Goal: Information Seeking & Learning: Learn about a topic

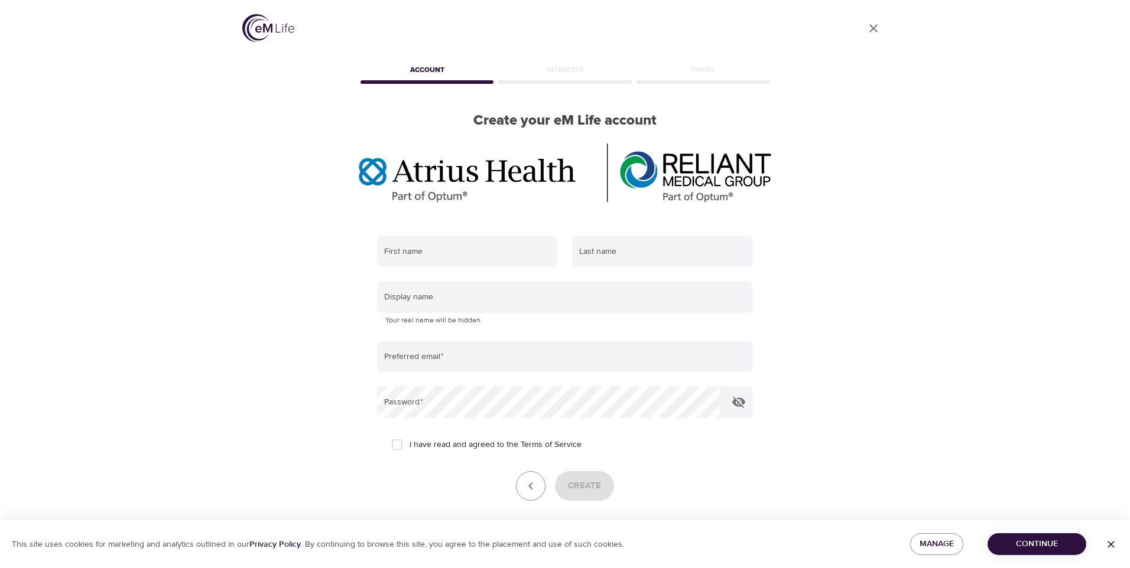
click at [634, 521] on link "Log in" at bounding box center [635, 527] width 25 height 12
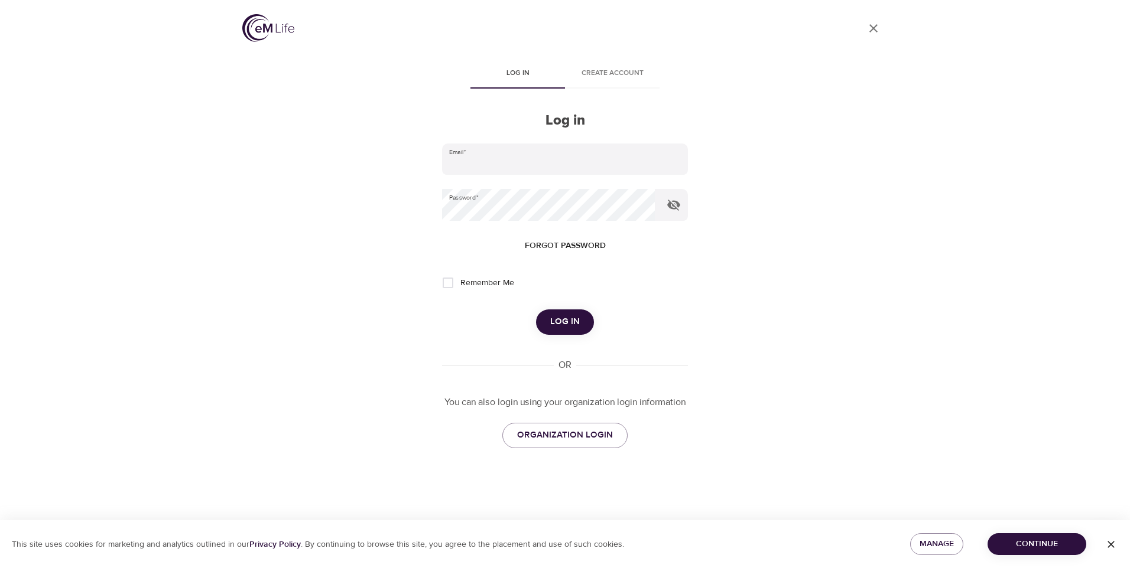
type input "belinda.bulas@reliantmedicalgroup.org"
click at [446, 282] on input "Remember Me" at bounding box center [447, 283] width 25 height 25
checkbox input "true"
click at [570, 319] on span "Log in" at bounding box center [565, 321] width 30 height 15
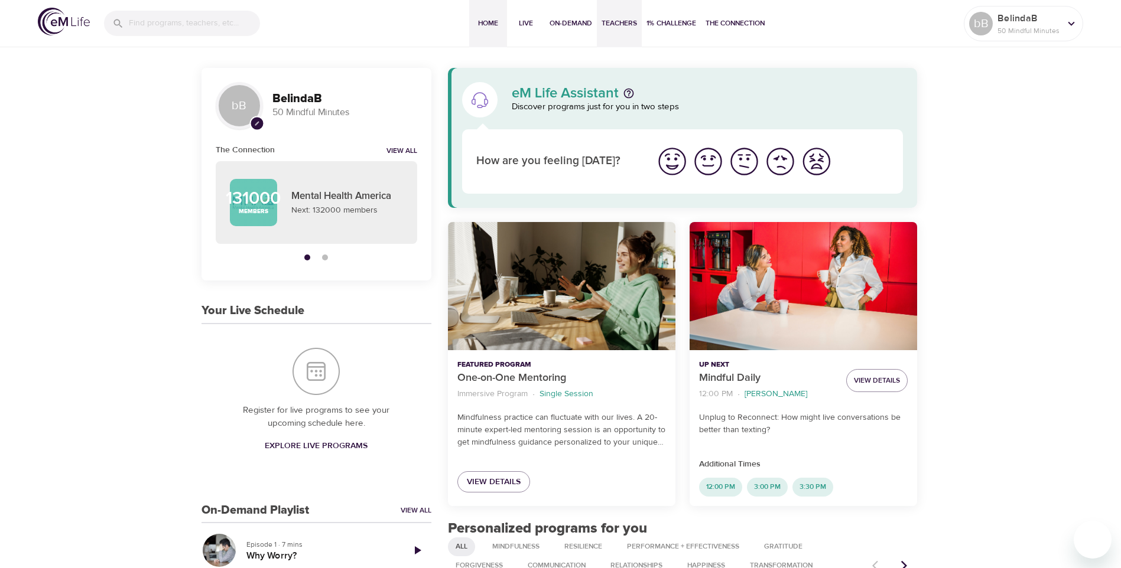
click at [601, 28] on span "Teachers" at bounding box center [618, 23] width 35 height 12
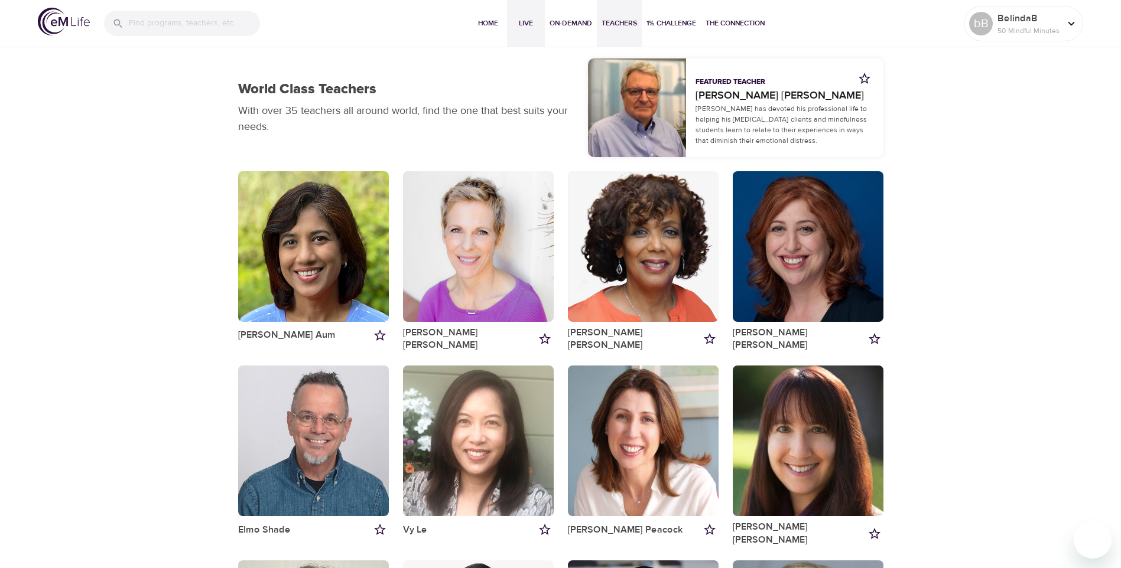
click at [512, 29] on span "Live" at bounding box center [526, 23] width 28 height 12
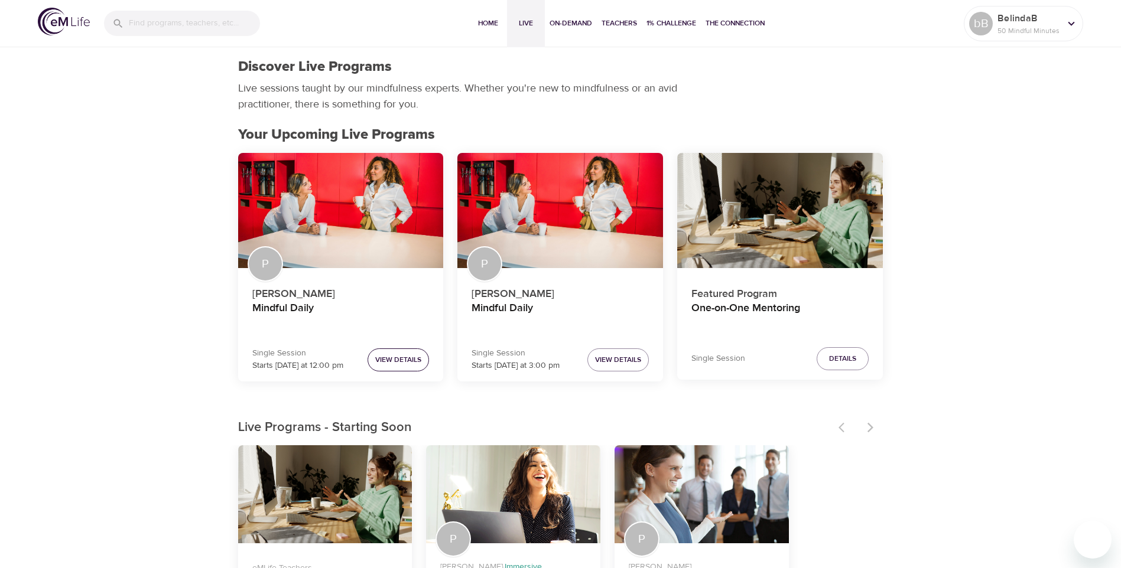
click at [378, 363] on span "View Details" at bounding box center [398, 360] width 46 height 12
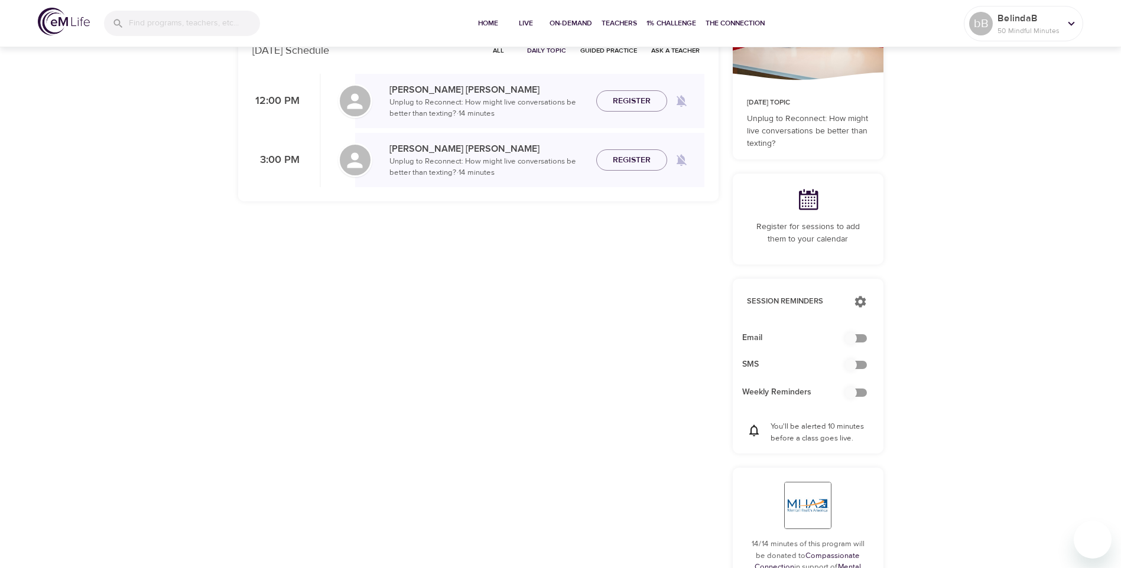
scroll to position [165, 0]
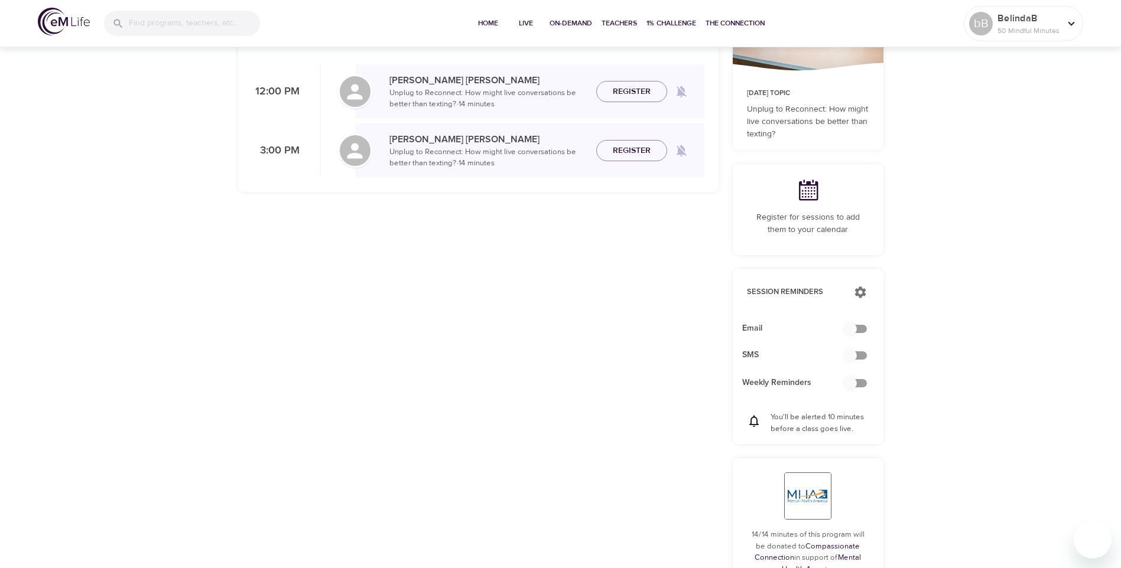
click at [1120, 561] on div at bounding box center [1115, 284] width 12 height 568
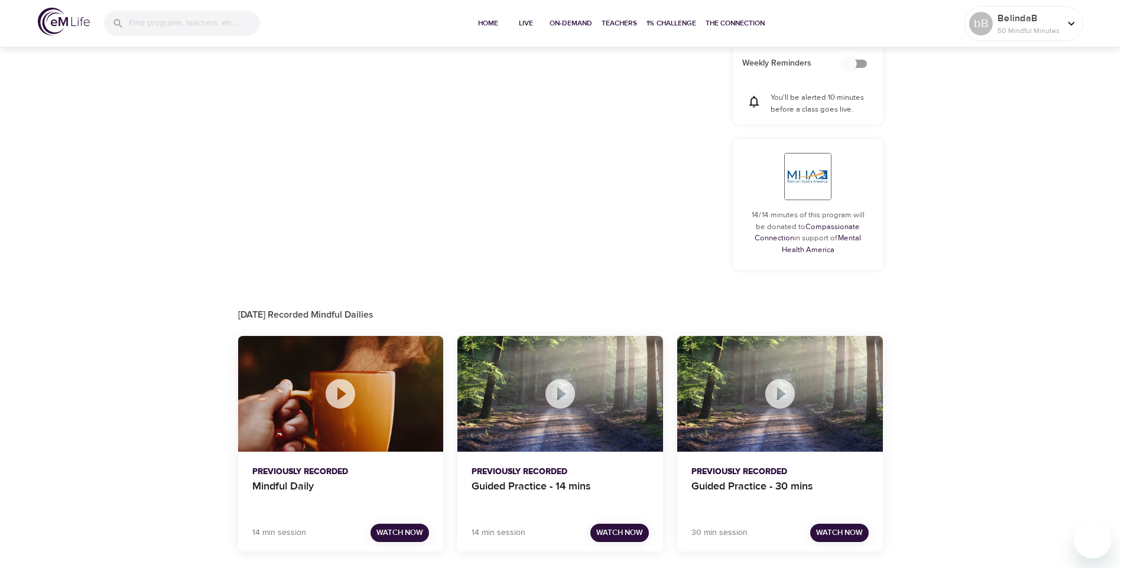
scroll to position [1200, 0]
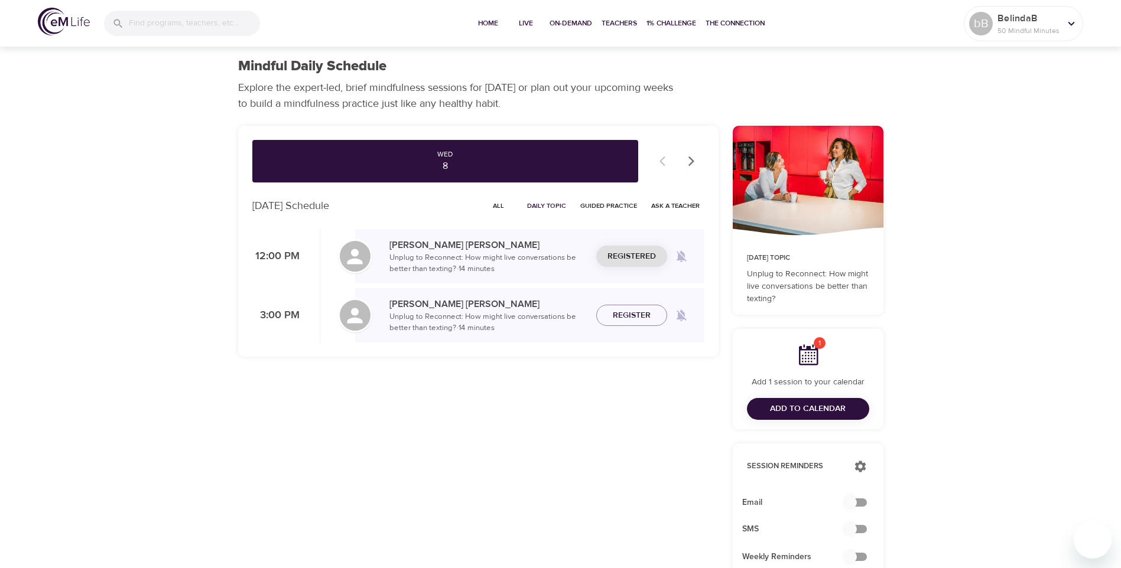
scroll to position [0, 0]
click at [550, 25] on span "On-Demand" at bounding box center [571, 23] width 43 height 12
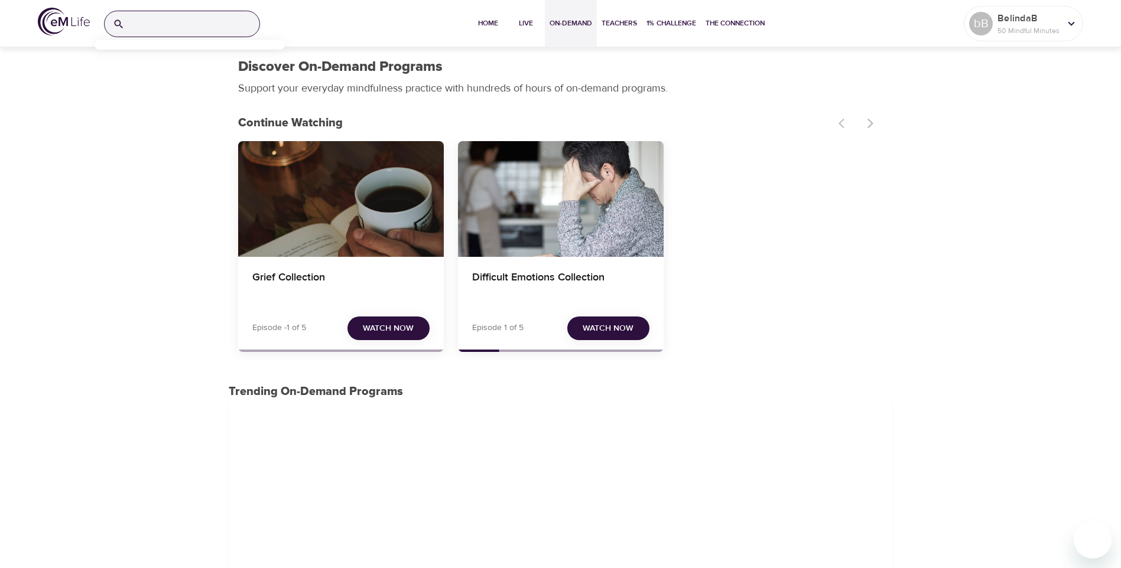
click at [180, 29] on input "search" at bounding box center [194, 23] width 130 height 25
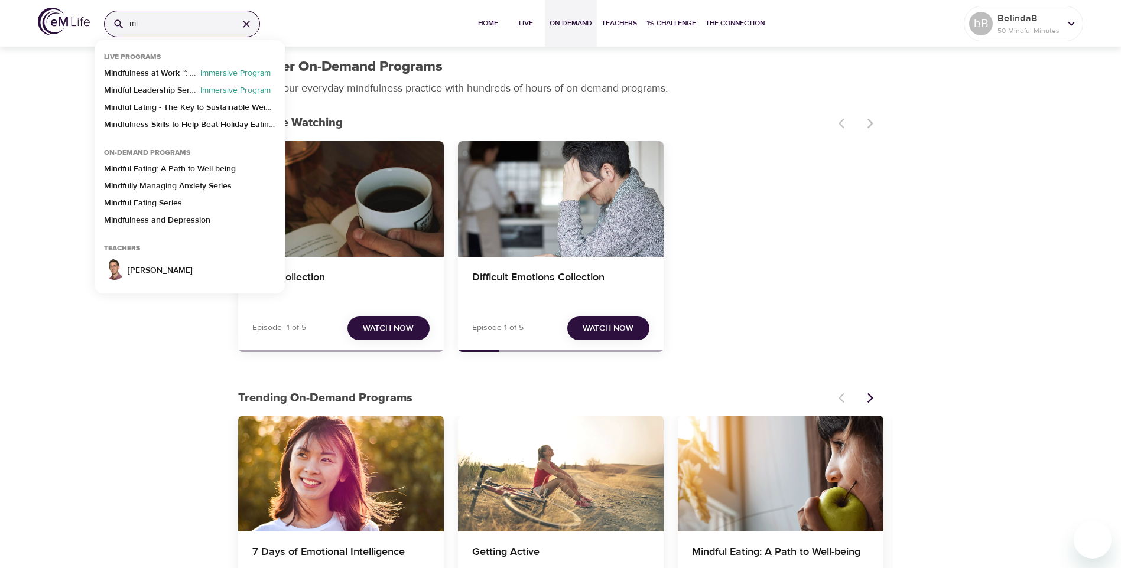
type input "m"
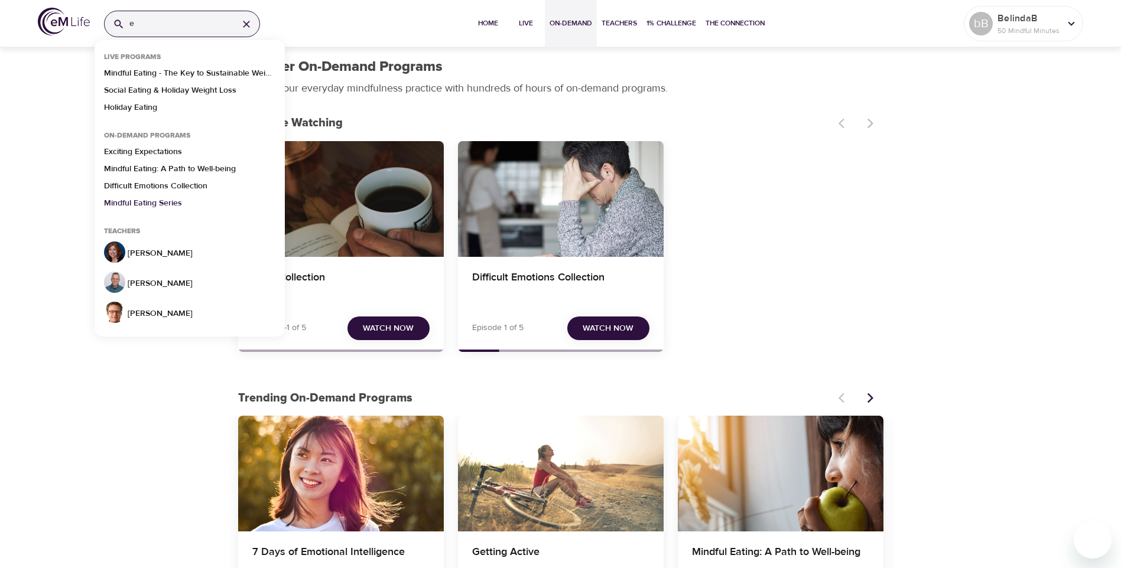
type input "e"
click at [146, 209] on p "Mindful Eating Series" at bounding box center [143, 205] width 78 height 17
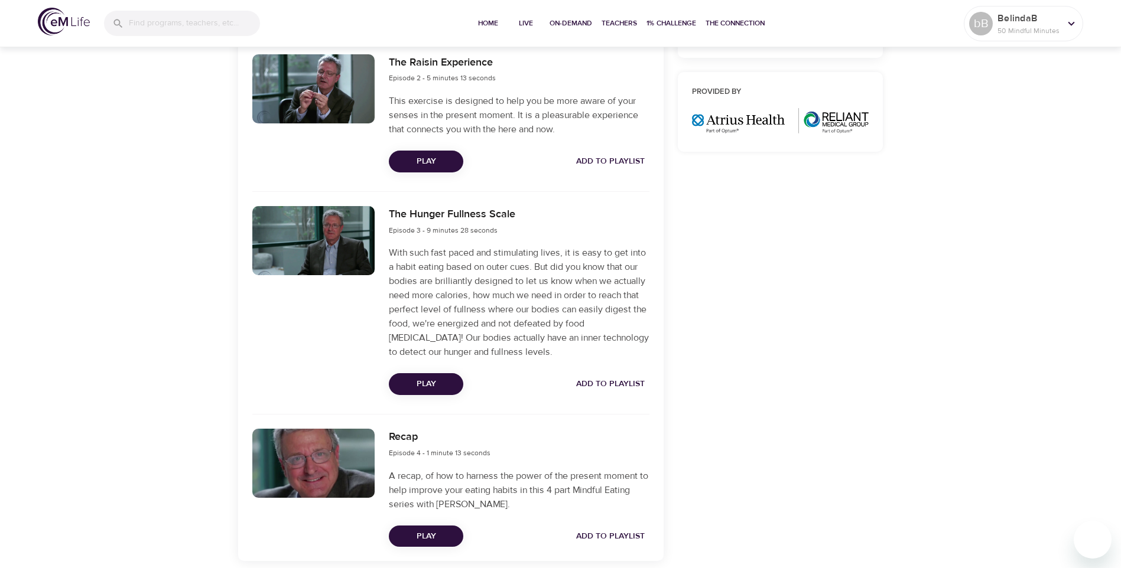
scroll to position [645, 0]
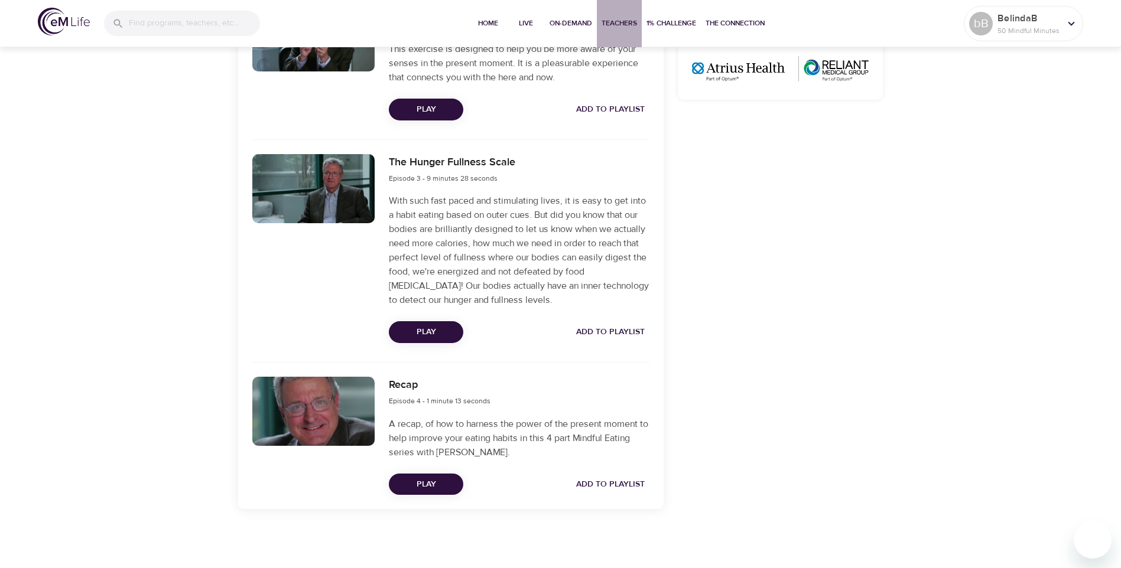
click at [601, 22] on span "Teachers" at bounding box center [618, 23] width 35 height 12
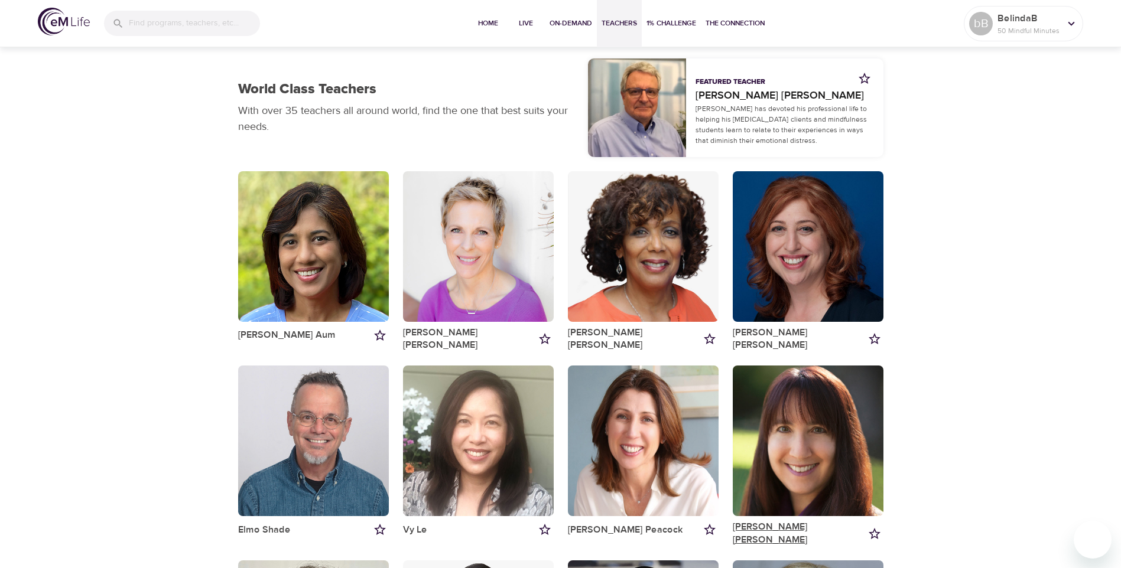
click at [808, 527] on link "Andrea Lieberstein" at bounding box center [799, 533] width 133 height 25
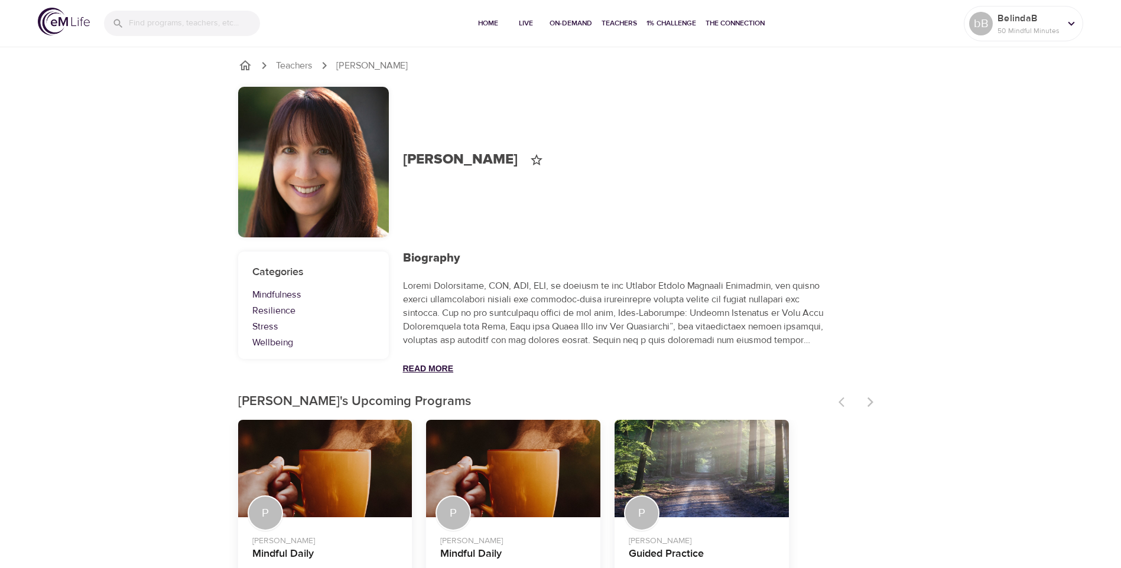
click at [452, 368] on button "Read More" at bounding box center [428, 368] width 51 height 9
